Goal: Task Accomplishment & Management: Use online tool/utility

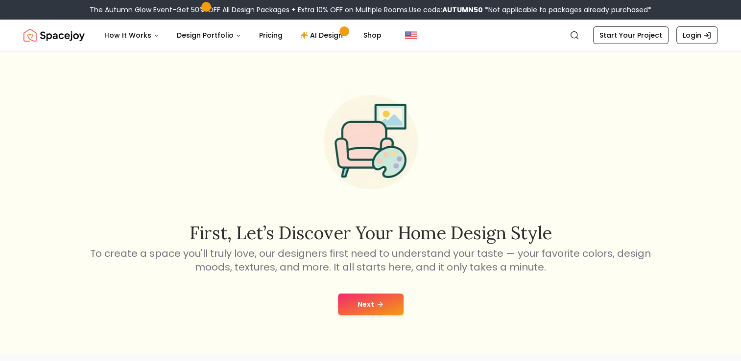
click at [350, 314] on button "Next" at bounding box center [371, 305] width 66 height 22
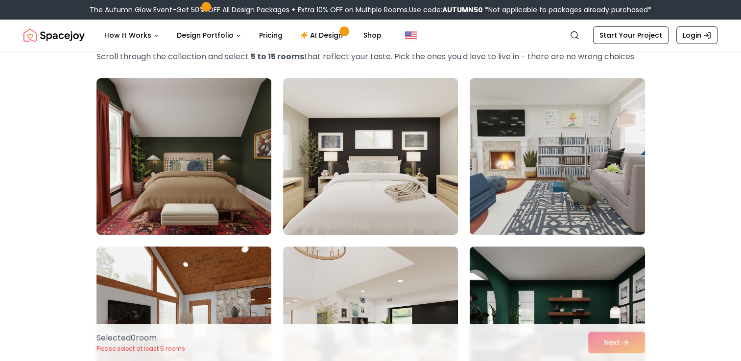
scroll to position [40, 0]
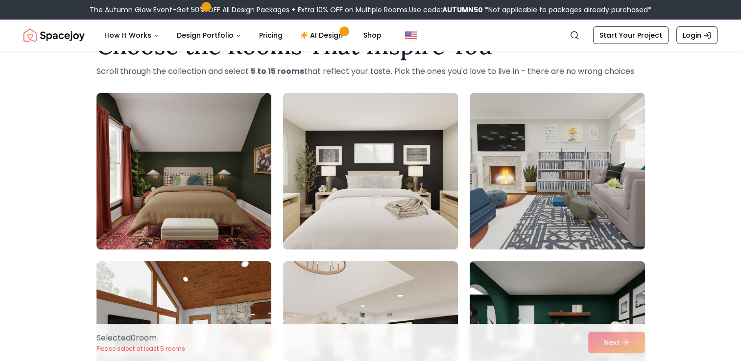
click at [415, 154] on img at bounding box center [371, 171] width 184 height 164
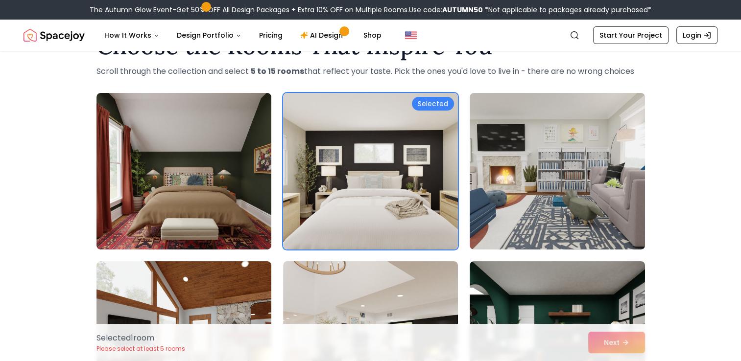
click at [413, 152] on img at bounding box center [371, 171] width 184 height 164
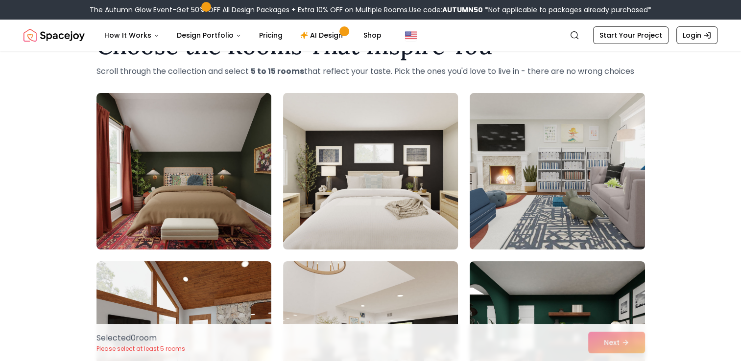
click at [411, 152] on img at bounding box center [371, 171] width 184 height 164
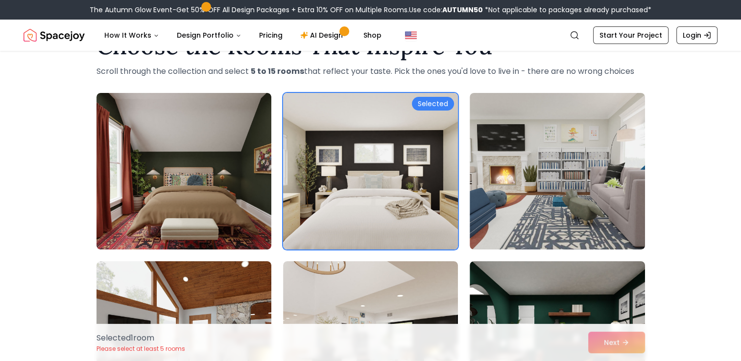
click at [410, 153] on img at bounding box center [371, 171] width 184 height 164
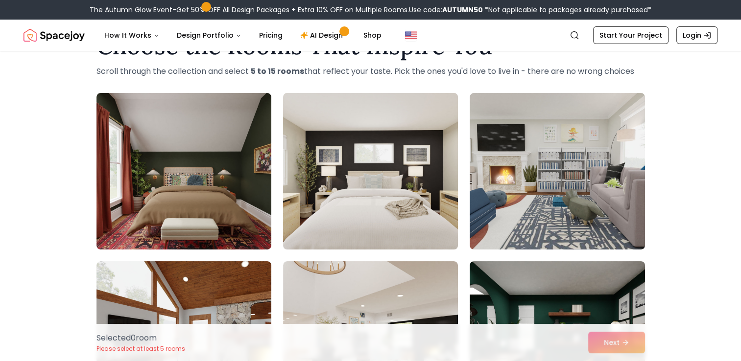
drag, startPoint x: 410, startPoint y: 154, endPoint x: 413, endPoint y: 159, distance: 5.3
click at [410, 155] on img at bounding box center [371, 171] width 184 height 164
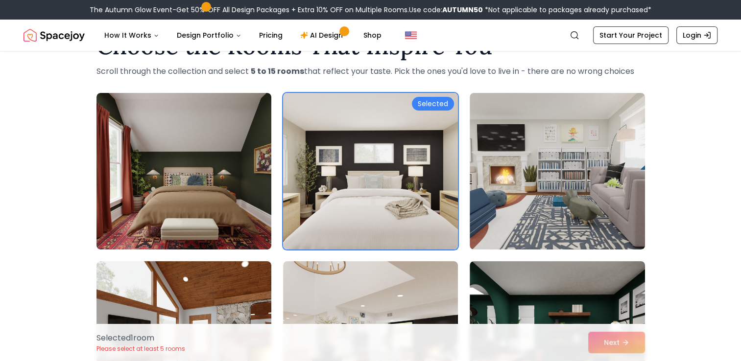
click at [416, 160] on img at bounding box center [371, 171] width 184 height 164
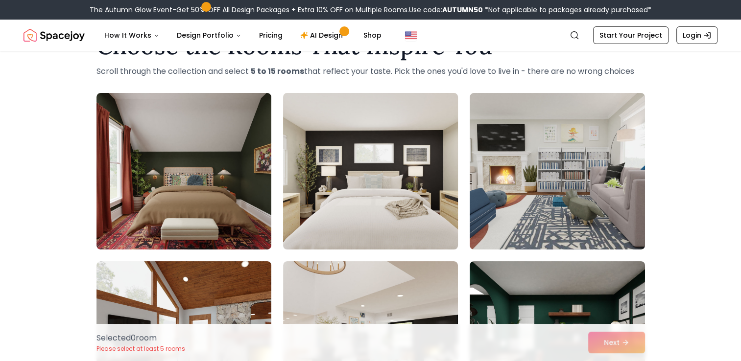
click at [416, 160] on img at bounding box center [371, 171] width 184 height 164
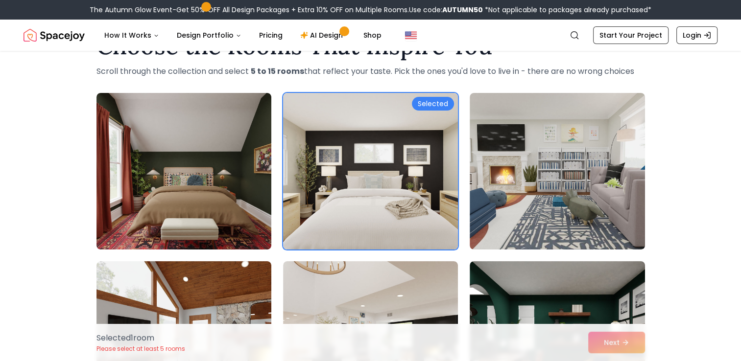
click at [416, 160] on img at bounding box center [371, 171] width 184 height 164
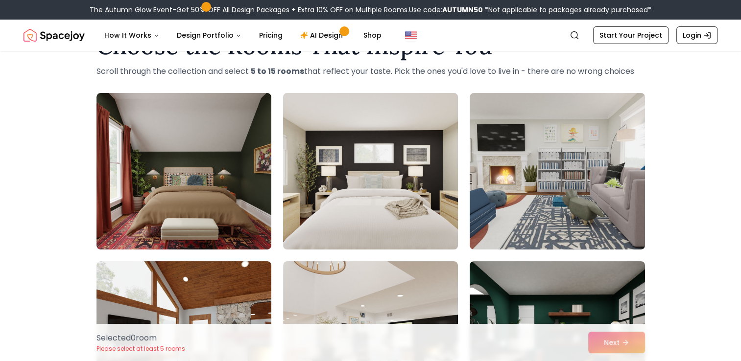
click at [379, 164] on img at bounding box center [371, 171] width 184 height 164
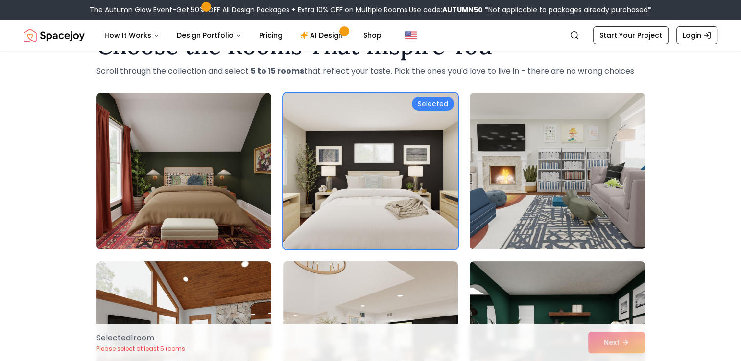
click at [379, 164] on img at bounding box center [371, 171] width 184 height 164
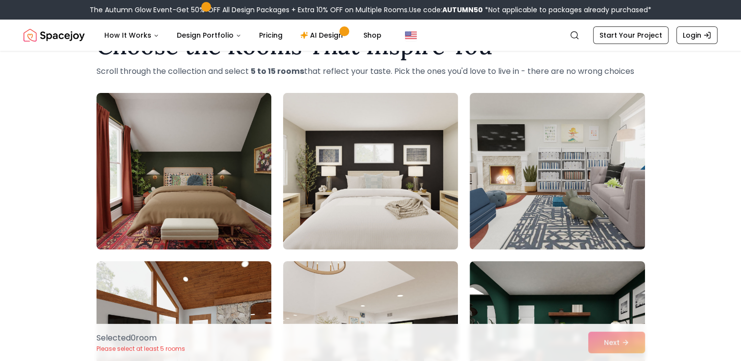
click at [379, 164] on img at bounding box center [371, 171] width 184 height 164
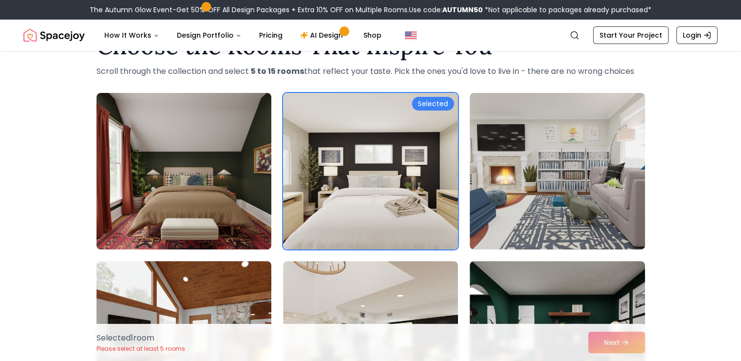
drag, startPoint x: 623, startPoint y: 349, endPoint x: 577, endPoint y: 351, distance: 46.1
click at [577, 351] on div "Selected 1 room Please select at least 5 rooms Next" at bounding box center [371, 342] width 564 height 37
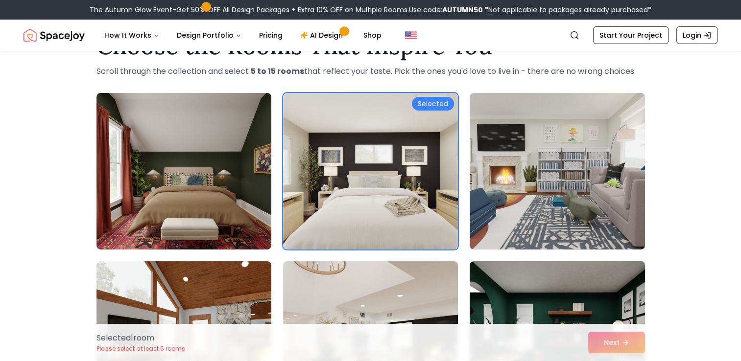
click at [593, 267] on img at bounding box center [557, 340] width 184 height 164
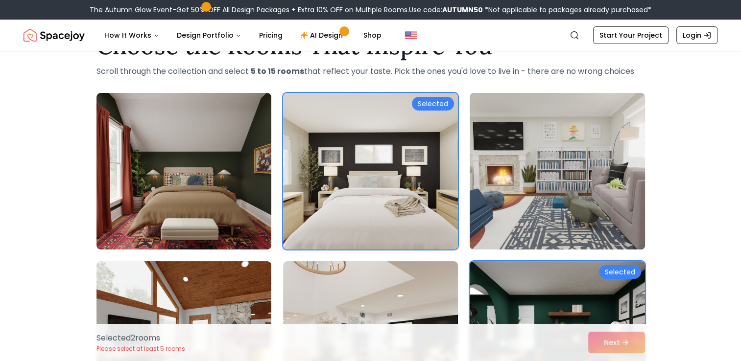
click at [566, 227] on img at bounding box center [557, 171] width 184 height 164
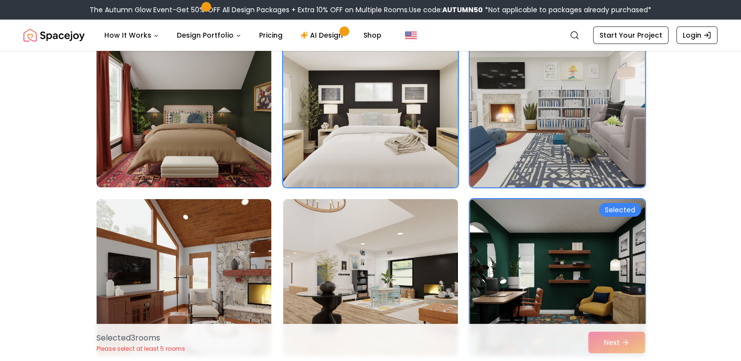
scroll to position [106, 0]
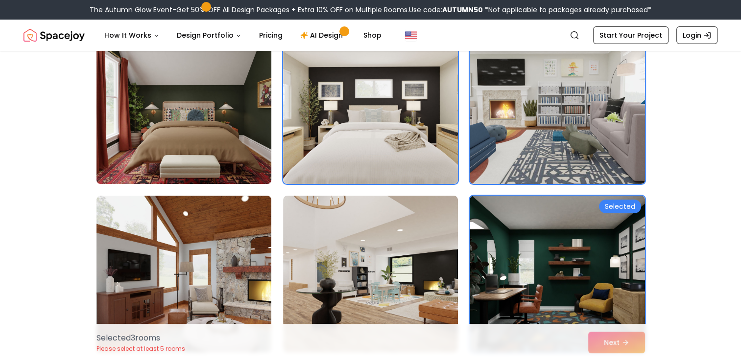
click at [227, 141] on img at bounding box center [184, 105] width 184 height 164
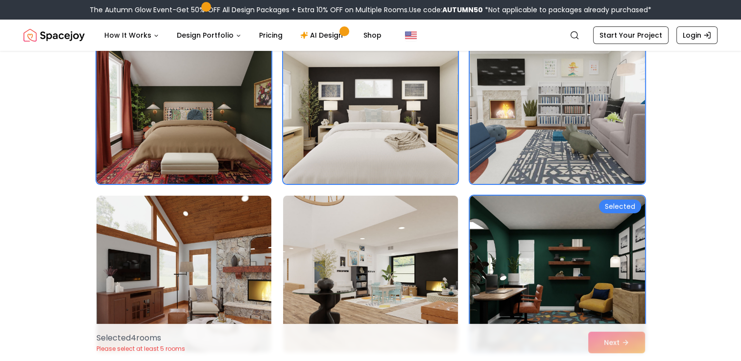
click at [337, 229] on img at bounding box center [371, 274] width 184 height 164
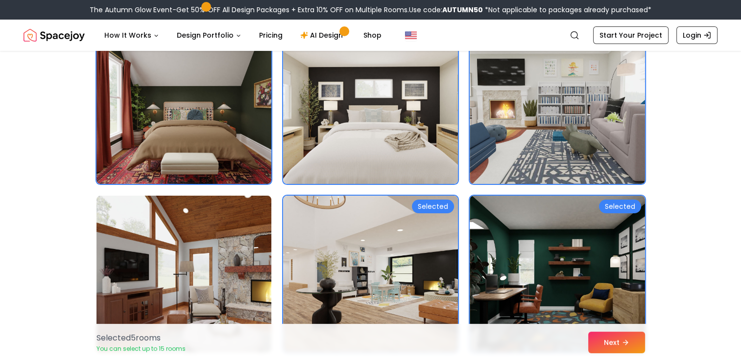
click at [240, 221] on img at bounding box center [184, 274] width 184 height 164
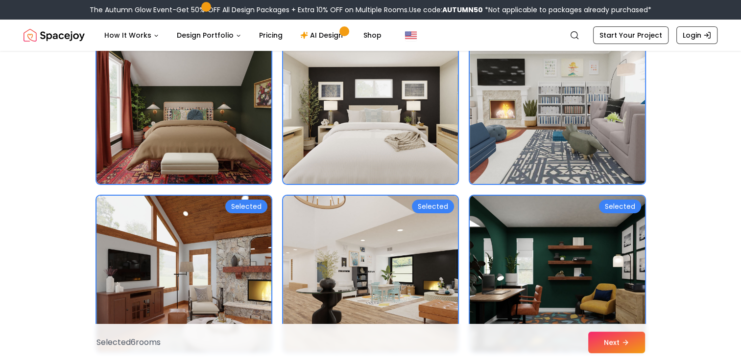
click at [497, 227] on img at bounding box center [557, 274] width 184 height 164
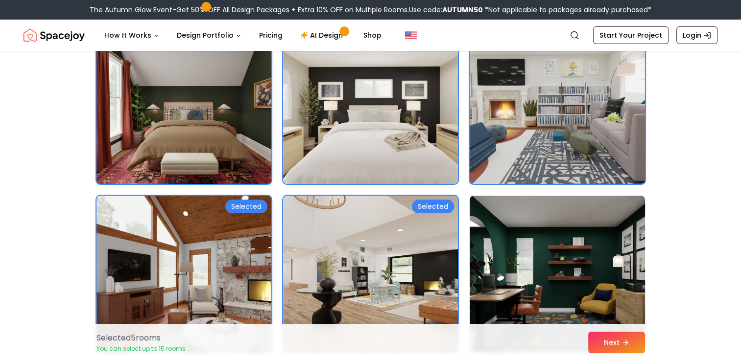
click at [524, 221] on img at bounding box center [557, 274] width 184 height 164
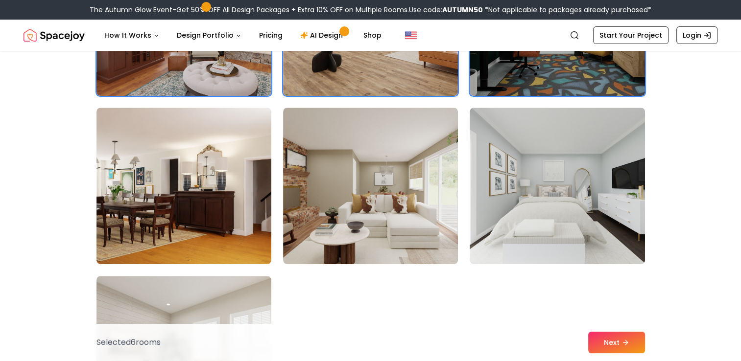
scroll to position [446, 0]
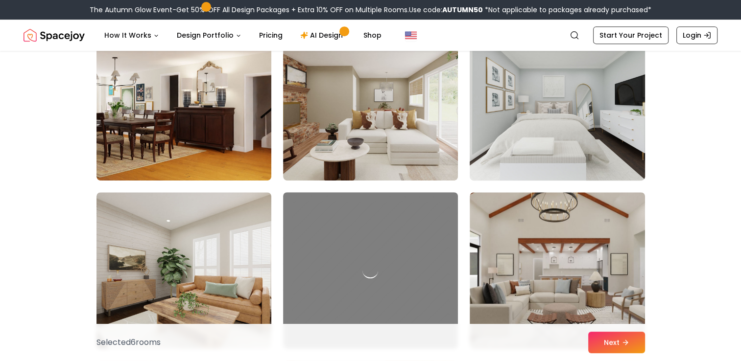
click at [587, 124] on img at bounding box center [557, 102] width 184 height 164
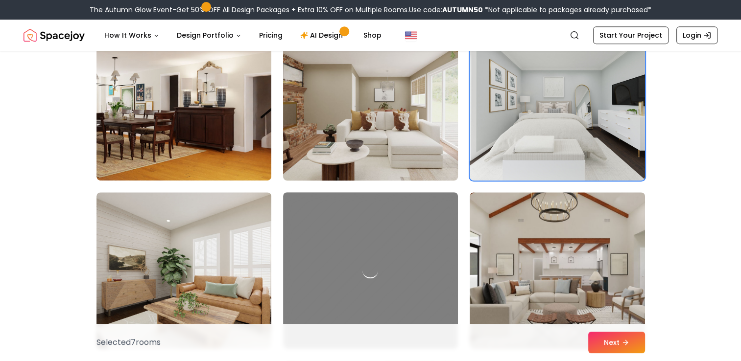
click at [326, 124] on img at bounding box center [371, 102] width 184 height 164
